Goal: Ask a question

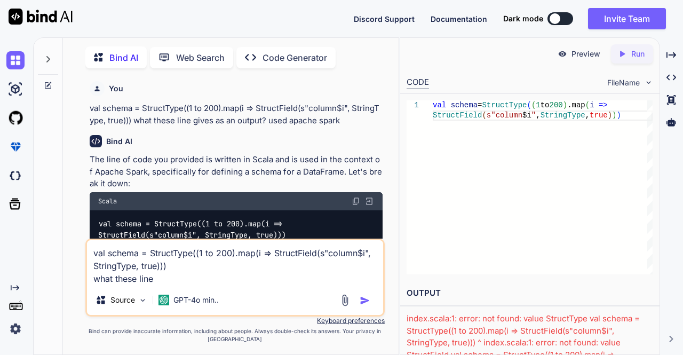
scroll to position [431, 0]
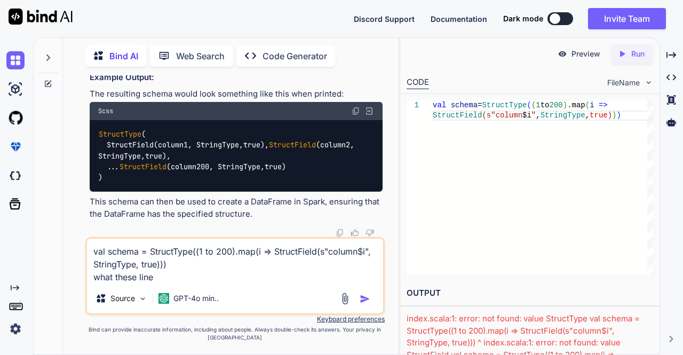
click at [187, 277] on textarea "val schema = StructType((1 to 200).map(i => StructField(s"column$i", StringType…" at bounding box center [235, 260] width 297 height 45
paste textarea "def checkFileExistParquetRegax(inputParquetPath: String, inputPathSplit: java.u…"
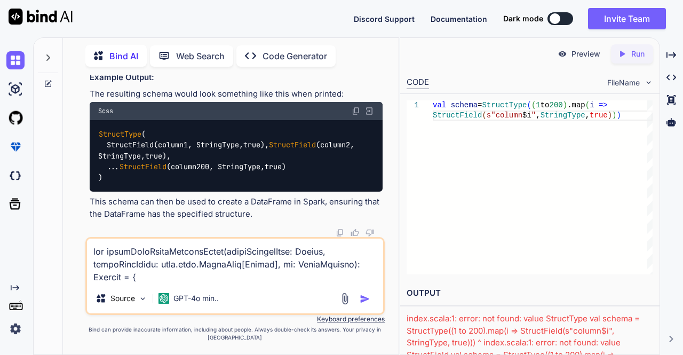
scroll to position [565, 0]
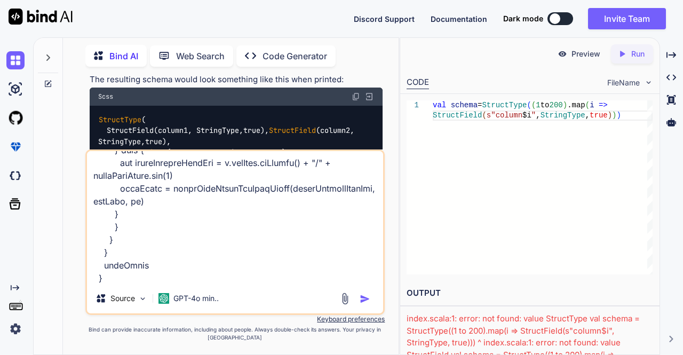
paste textarea "fileStatusSorted"
type textarea "def checkFileExistParquetRegax(inputParquetPath: String, inputPathSplit: java.u…"
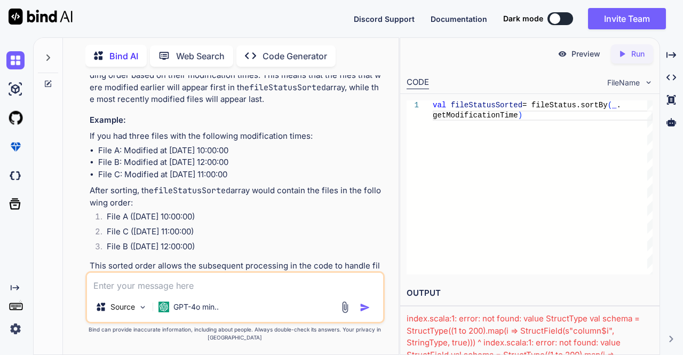
scroll to position [1149, 0]
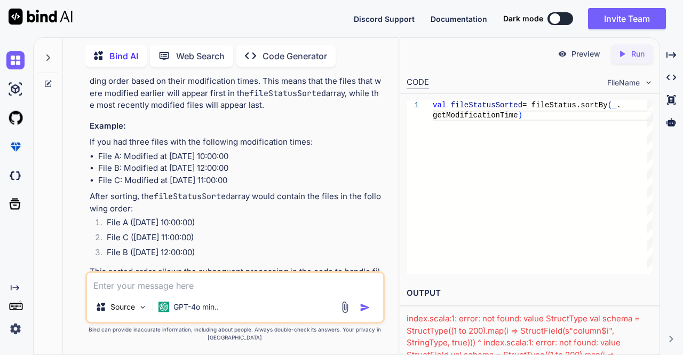
click at [145, 292] on div "Source GPT-4o min.." at bounding box center [235, 297] width 300 height 52
click at [122, 282] on textarea at bounding box center [235, 282] width 297 height 19
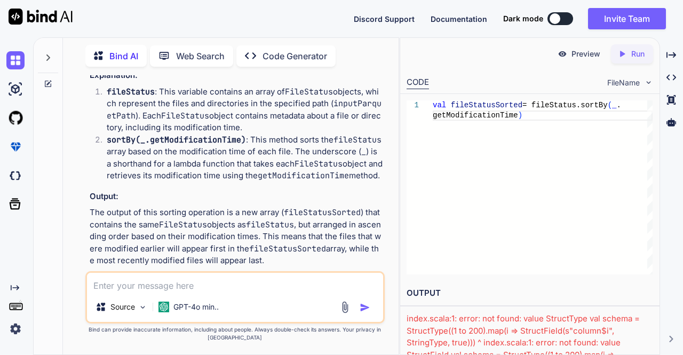
scroll to position [936, 0]
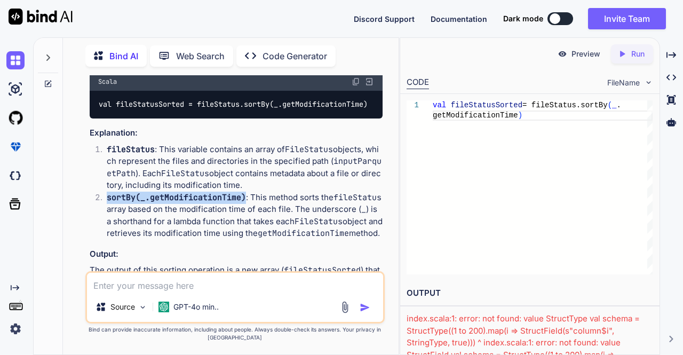
drag, startPoint x: 107, startPoint y: 203, endPoint x: 245, endPoint y: 200, distance: 138.8
click at [245, 200] on p "sortBy(_.getModificationTime) : This method sorts the fileStatus array based on…" at bounding box center [245, 216] width 276 height 48
copy code "sortBy(_.getModificationTime)"
click at [132, 286] on textarea at bounding box center [235, 282] width 297 height 19
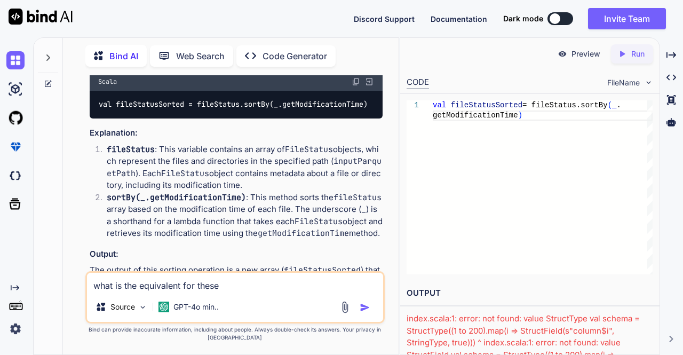
paste textarea "sortBy(_.getModificationTime)"
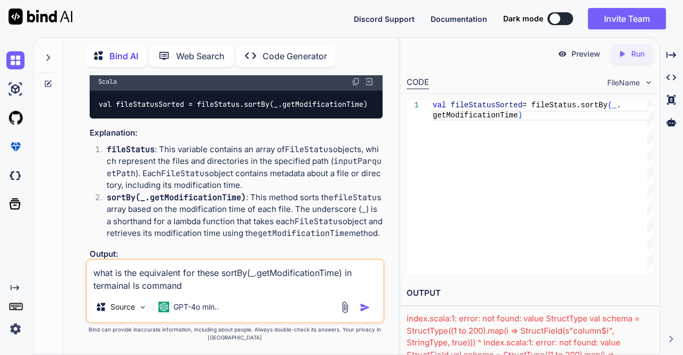
type textarea "what is the equivalent for these sortBy(_.getModificationTime) in termainal ls …"
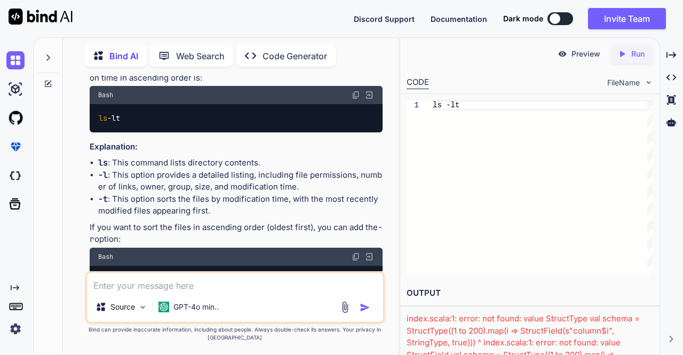
scroll to position [1594, 0]
